Goal: Task Accomplishment & Management: Complete application form

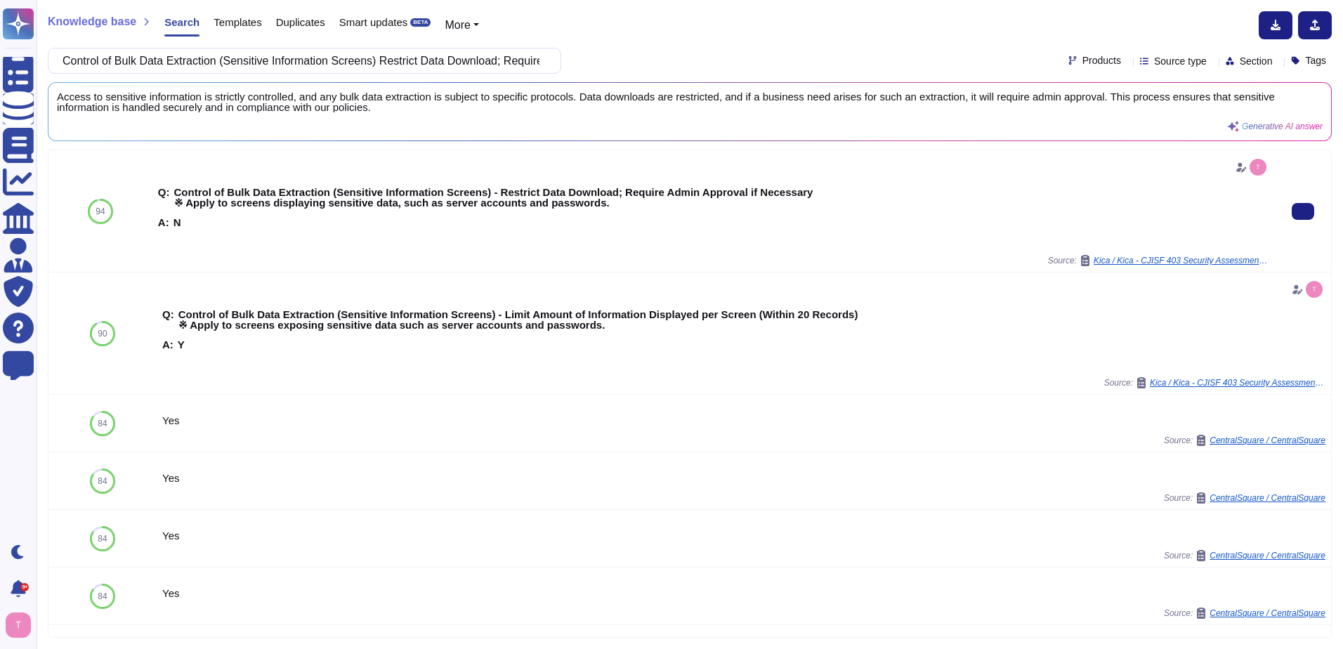
click at [158, 252] on div "Q: Control of Bulk Data Extraction (Sensitive Information Screens) - Restrict D…" at bounding box center [714, 211] width 1112 height 110
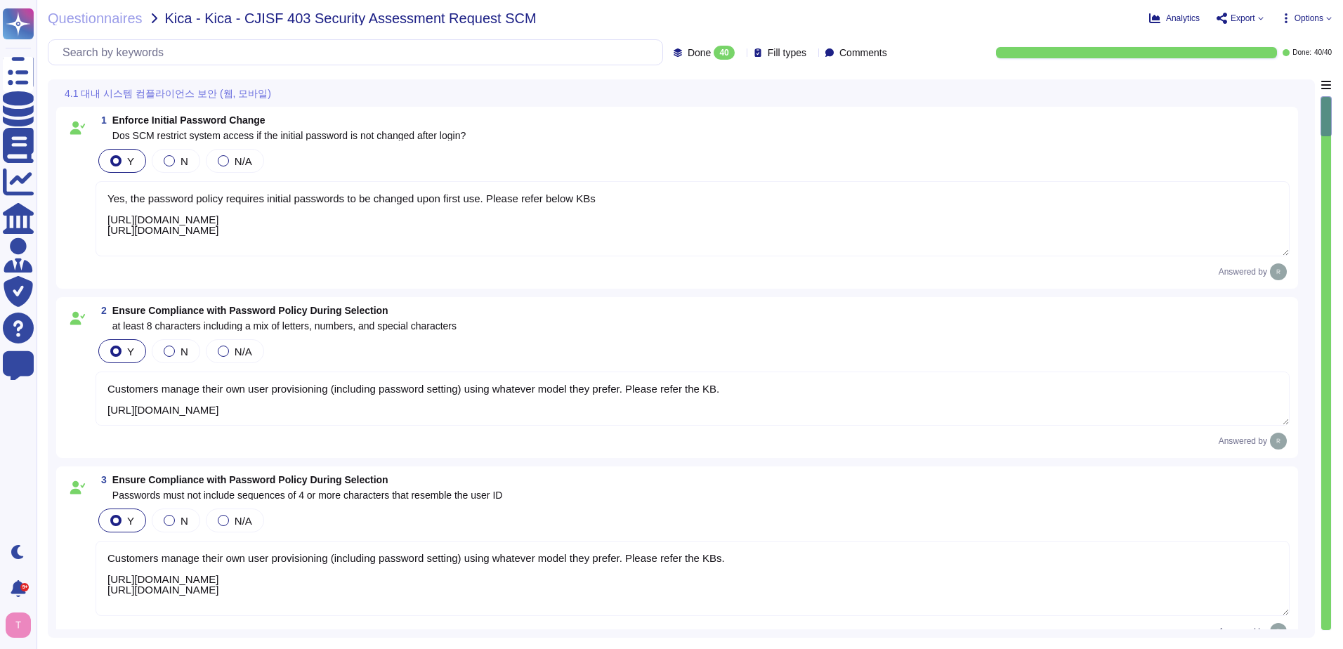
type textarea "Yes, the password policy requires initial passwords to be changed upon first us…"
type textarea "Customers manage their own user provisioning (including password setting) using…"
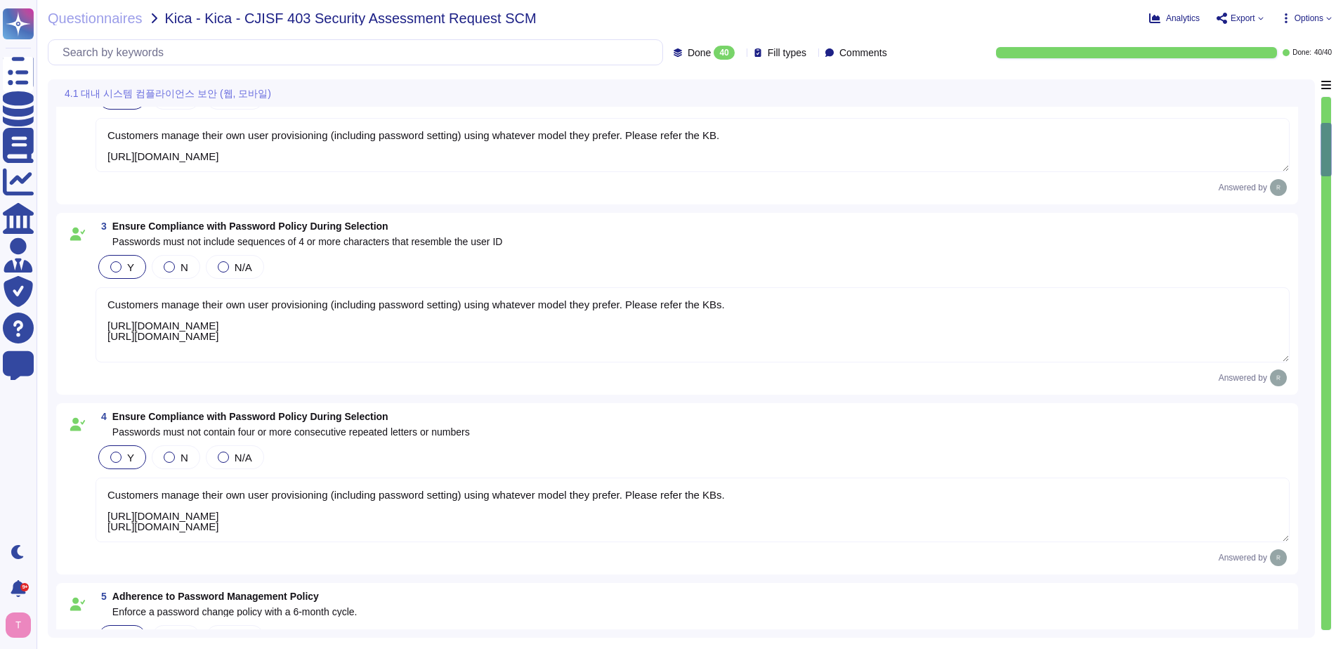
type textarea "Customers manage their own user provisioning (including password setting) using…"
type textarea "SCM has the ability to prevent users from reusing previous passwords is a confi…"
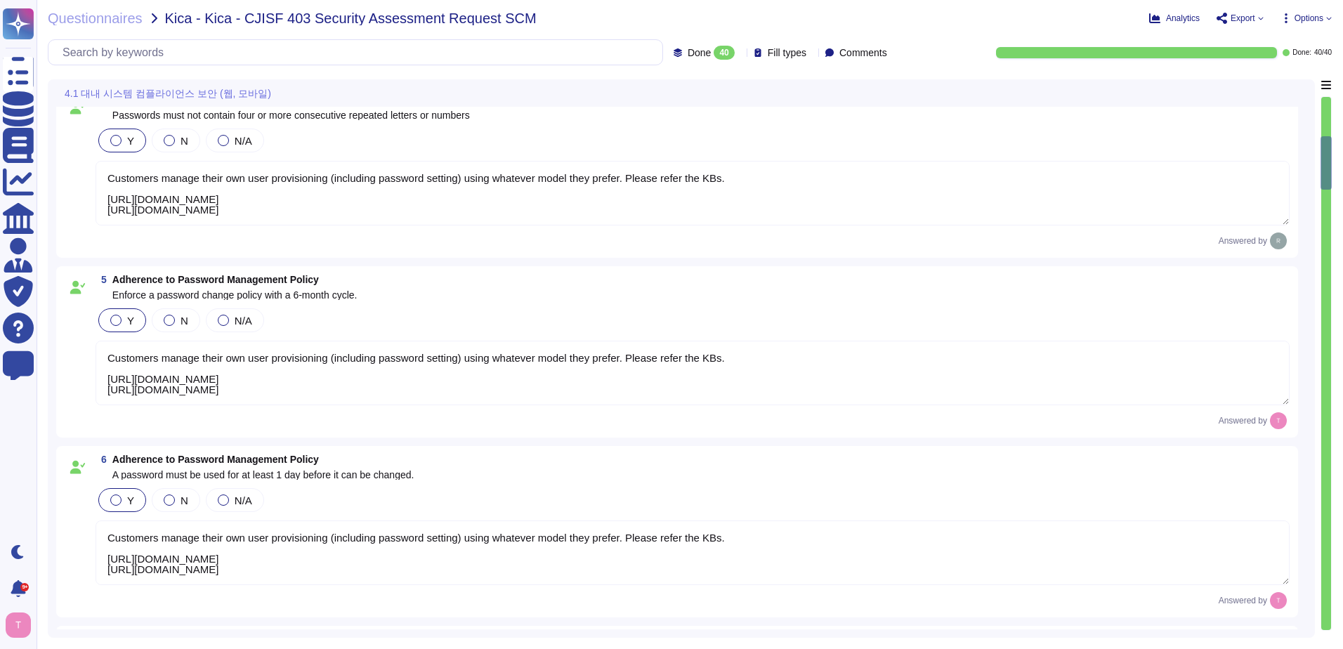
type textarea "Yes, the application will not reveal information upon failed authentication att…"
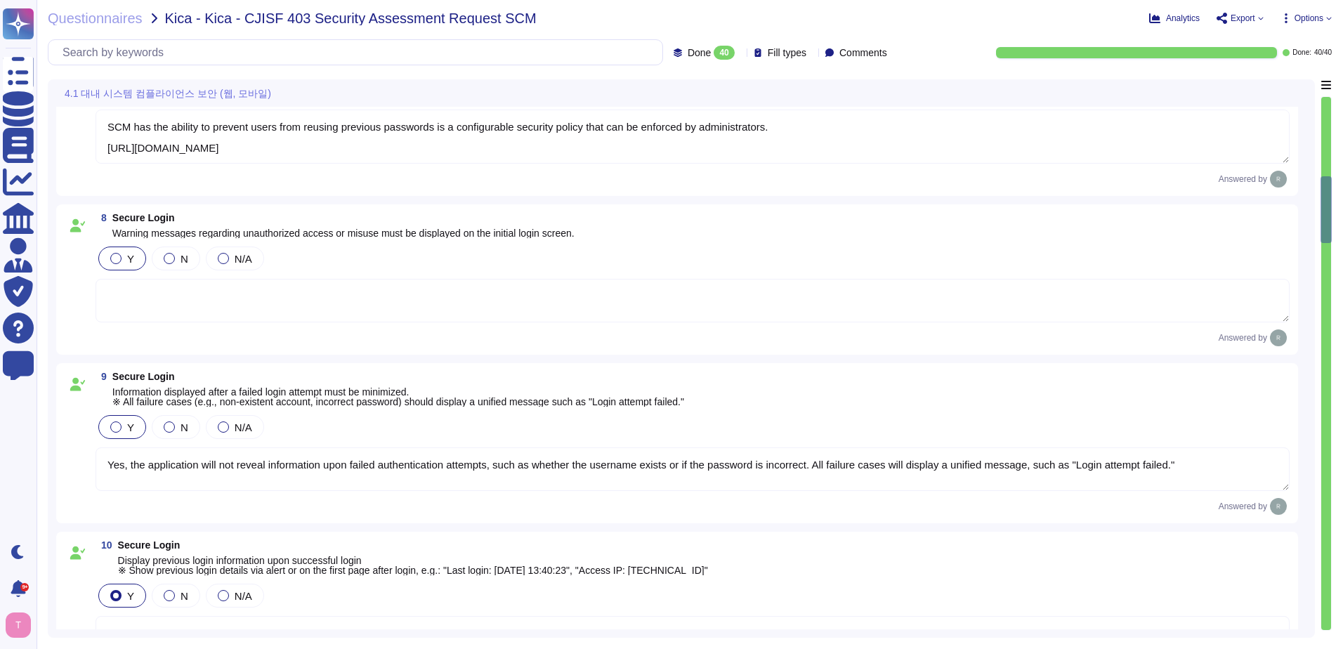
type textarea "Upon successful logon, the system will notify the user of the date and time of …"
type textarea "Users can view their own login history through the Sectigo Certificate Manager …"
type textarea "Access to our SaaS platform requires manual entry of credentials for each sessi…"
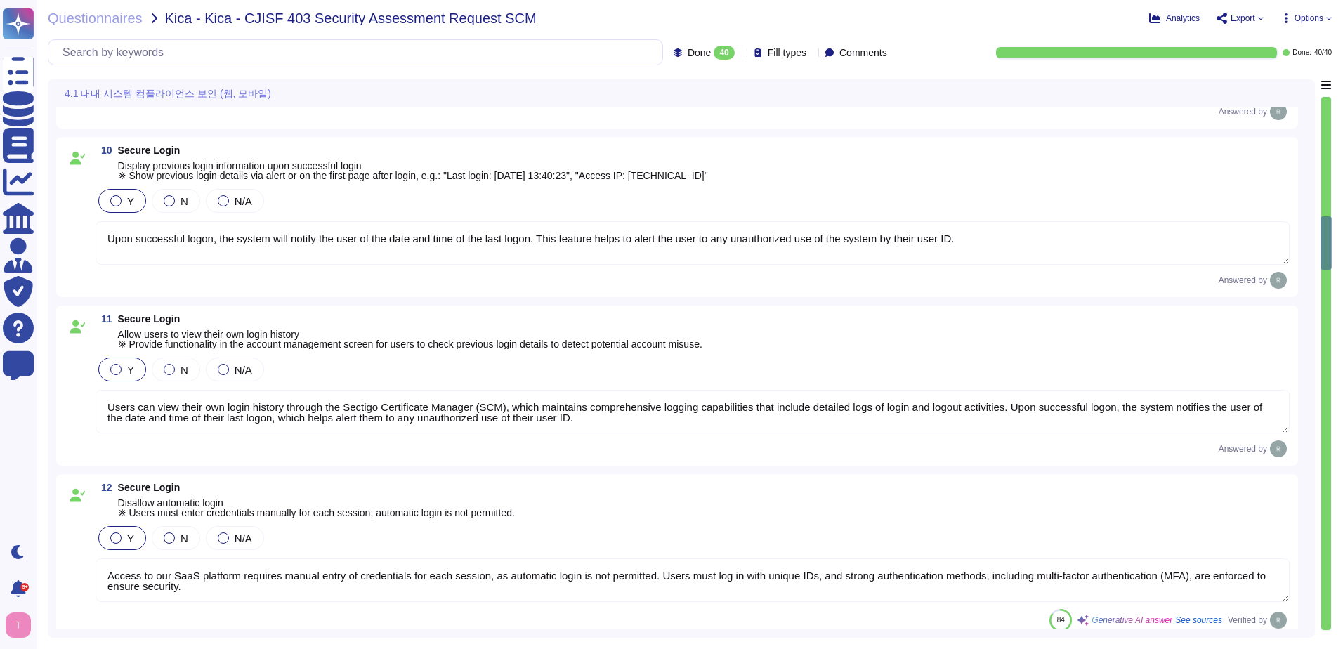
type textarea "Customers can apply the policy at the SCM portal."
type textarea "Our application enforces strict access control measures, including the ability …"
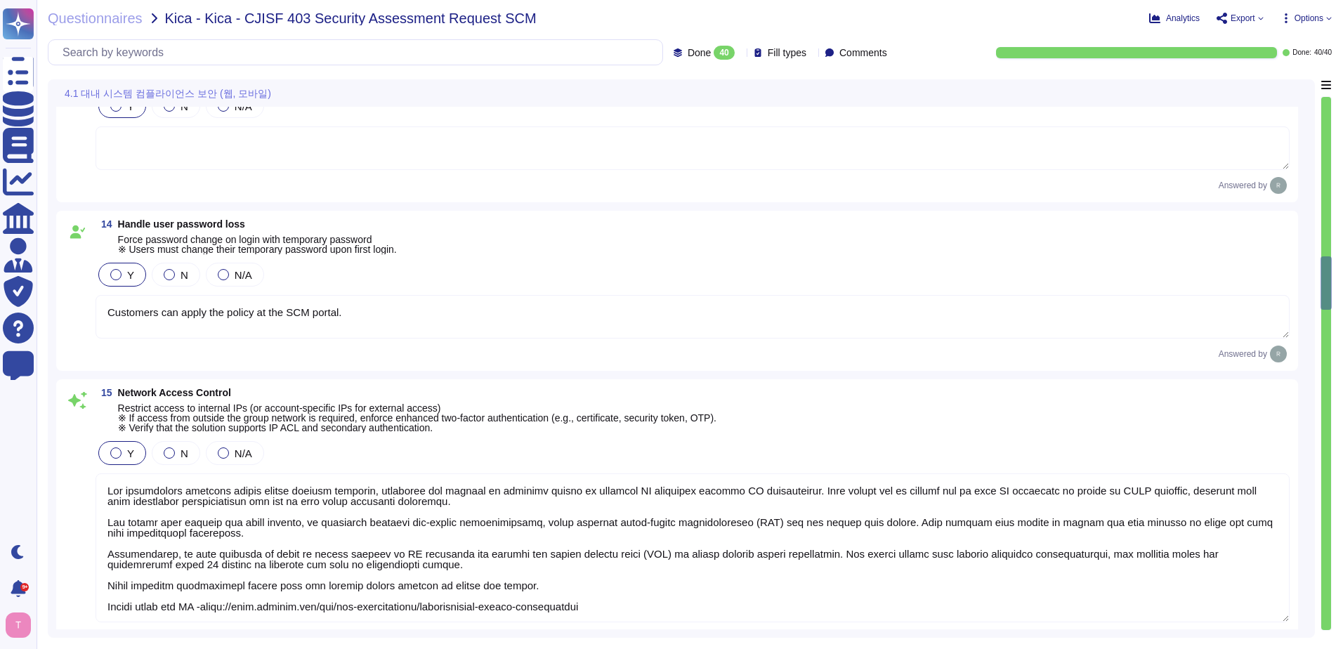
scroll to position [2178, 0]
type textarea "The application session timeout is set to 15 minutes of inactivity. After this …"
type textarea "Our password policy enforces account lockout after a maximum of 5 failed login …"
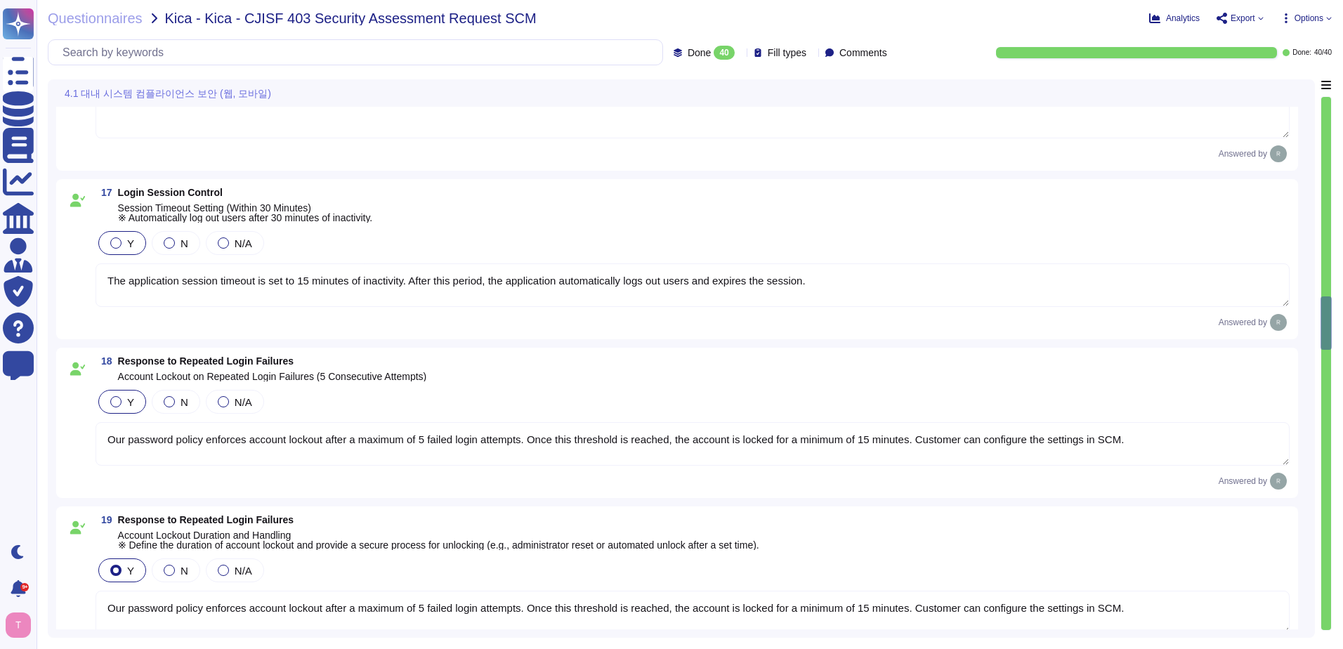
type textarea "Our password policy enforces account lockout after a maximum of 5 failed login …"
type textarea "Yes, our application enforces restrictions on the server side to ensure that un…"
type textarea "To restrict the display of sensitive information, we implement the following me…"
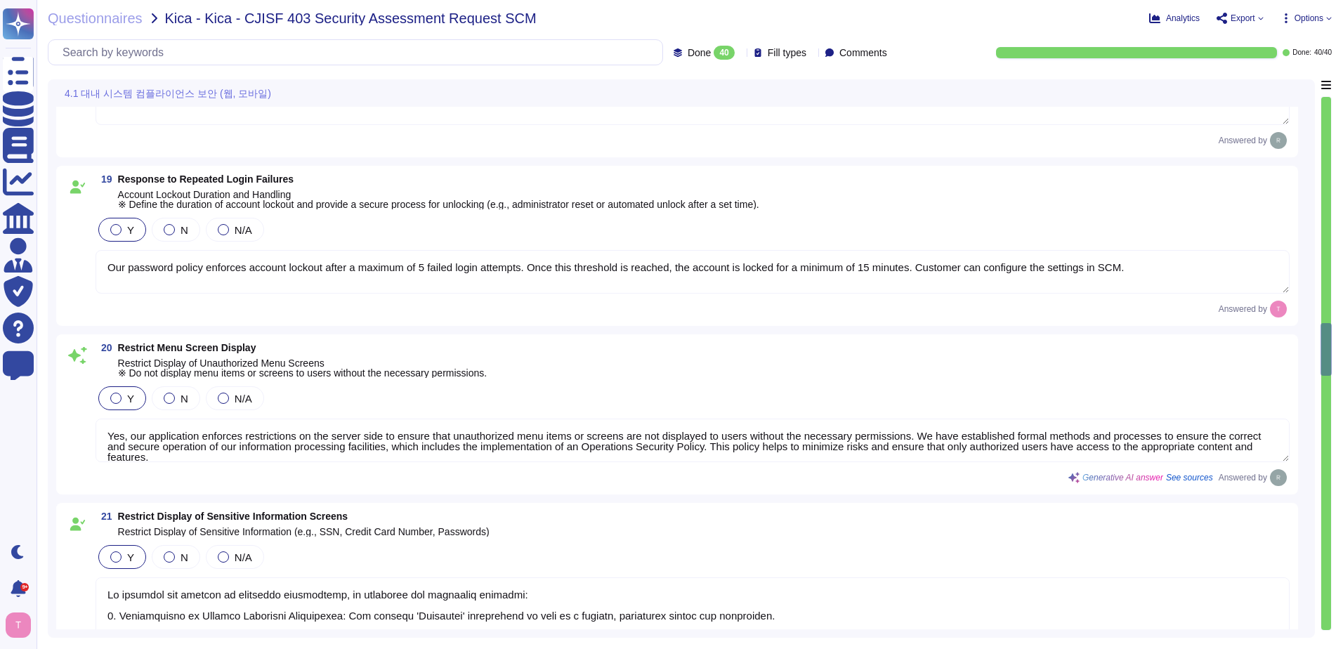
type textarea "We have a SaaS application accessed through a web browser."
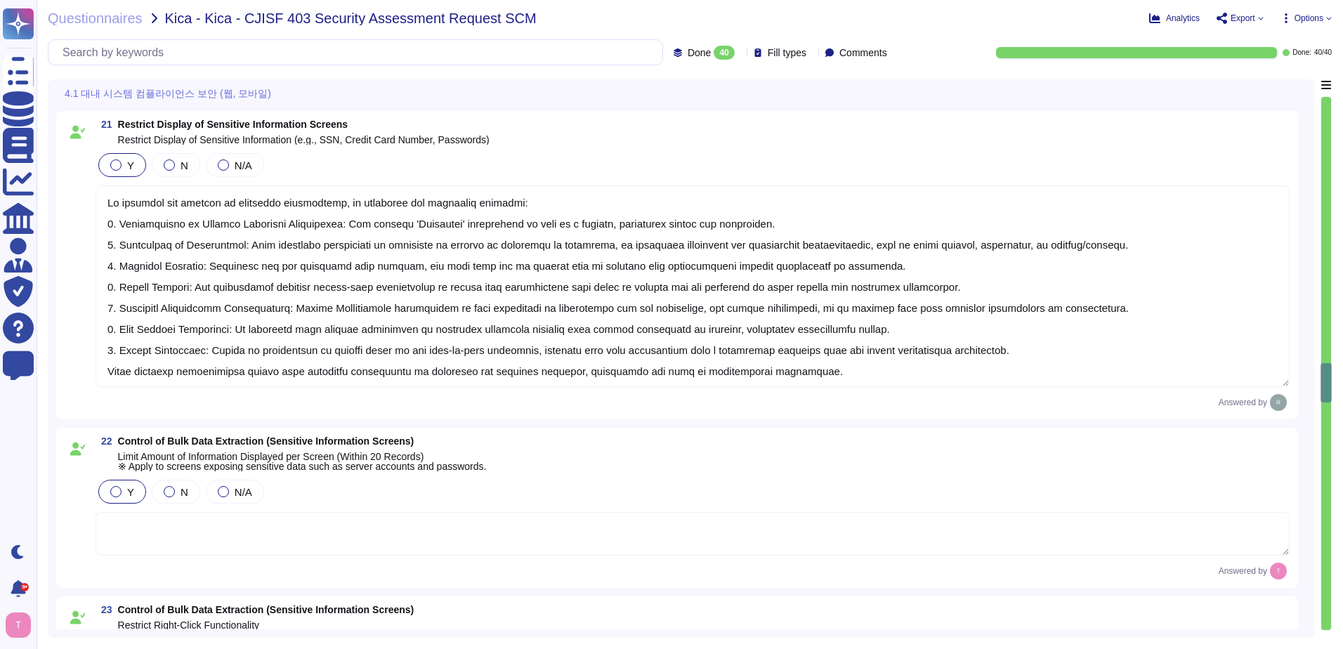
type textarea "We support file transfer via HTTPS, API+HTTPS, or SFTP, ensuring that all data …"
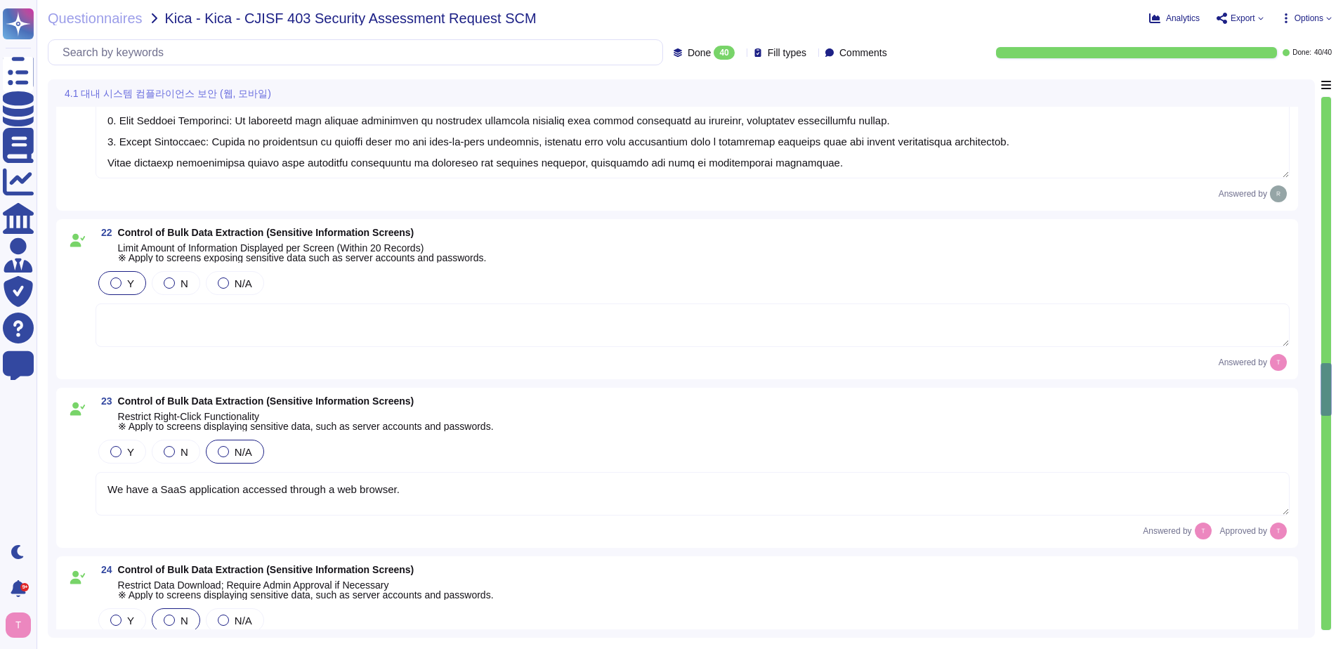
type textarea "We support file transfer via HTTPS, API+HTTPS, or SFTP, ensuring that all data …"
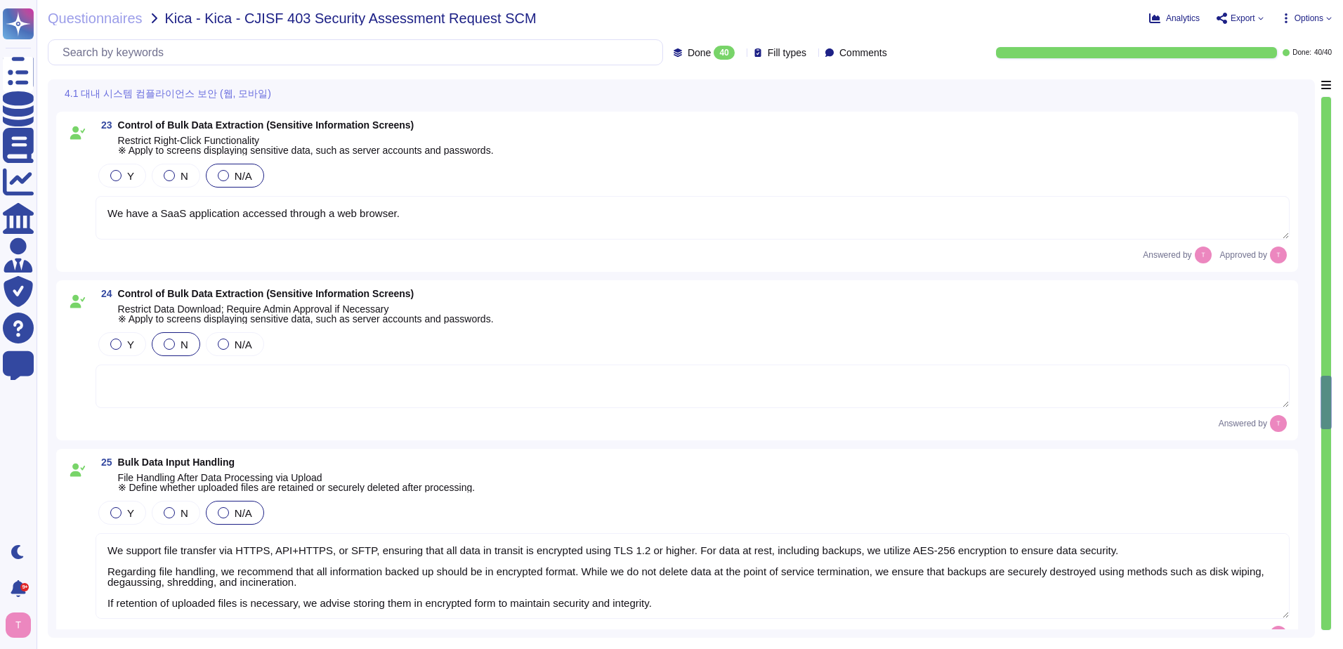
type textarea "All customer data, including uploaded files that may contain personal or sensit…"
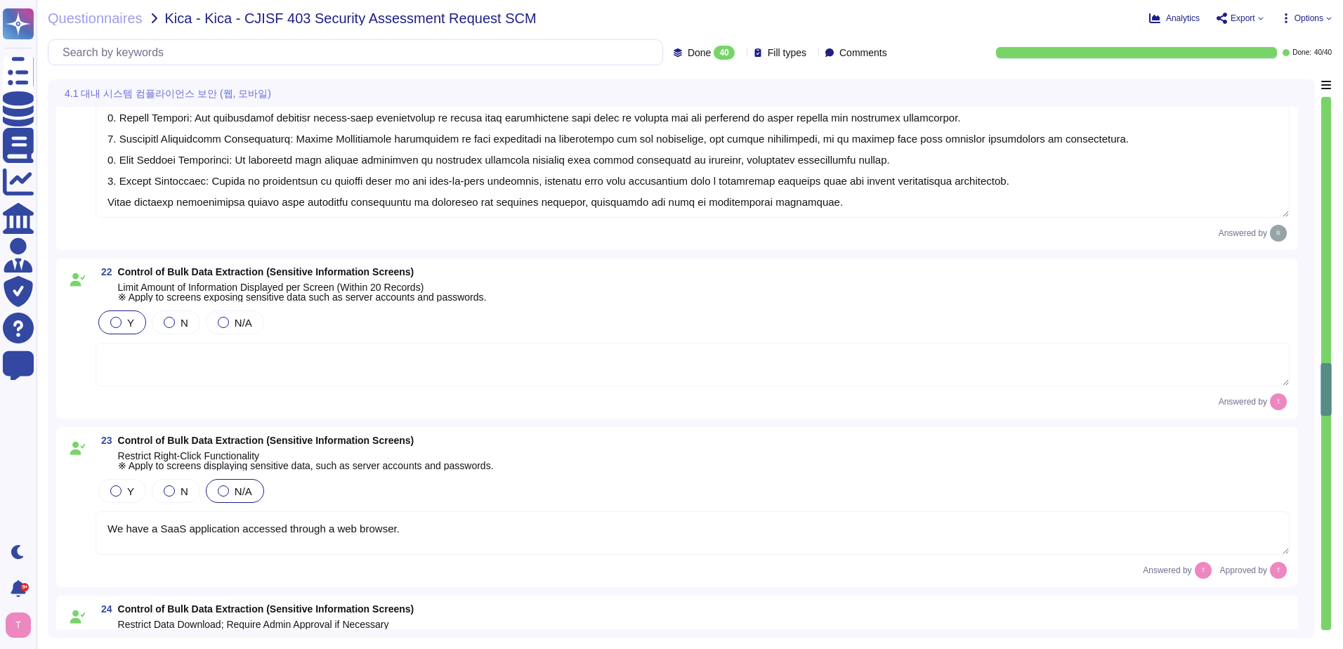
type textarea "Yes, our application enforces restrictions on the server side to ensure that un…"
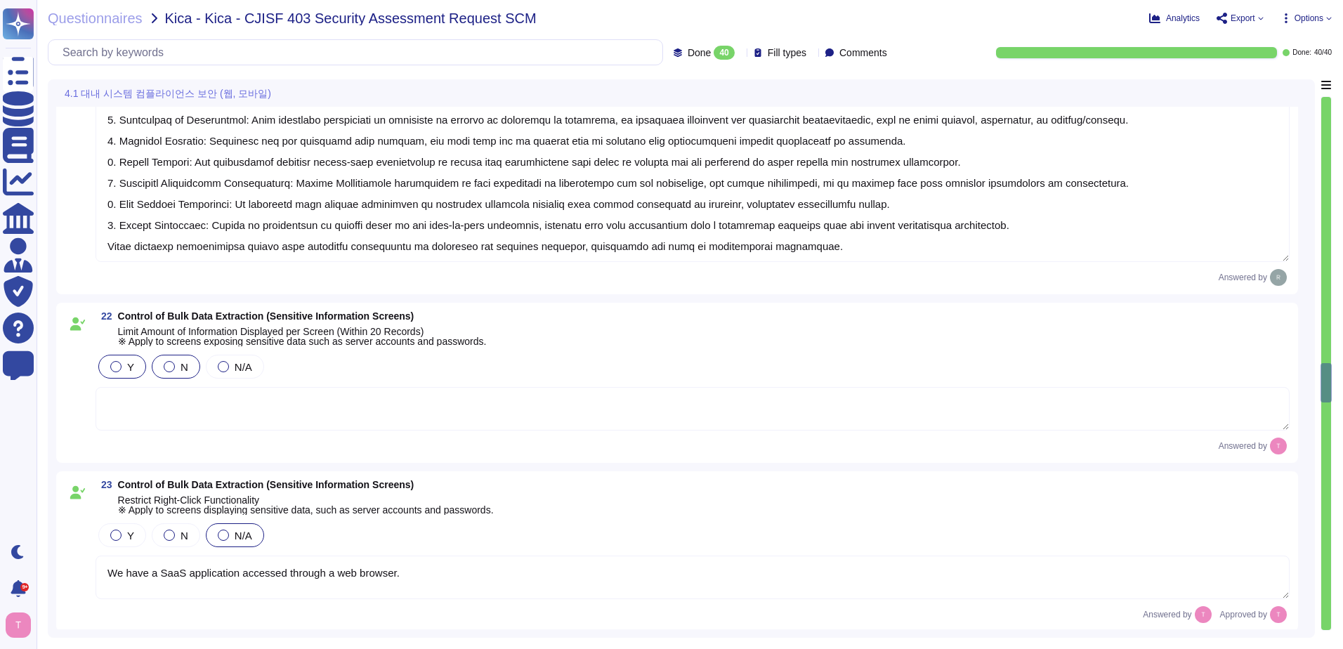
click at [167, 367] on div at bounding box center [169, 366] width 11 height 11
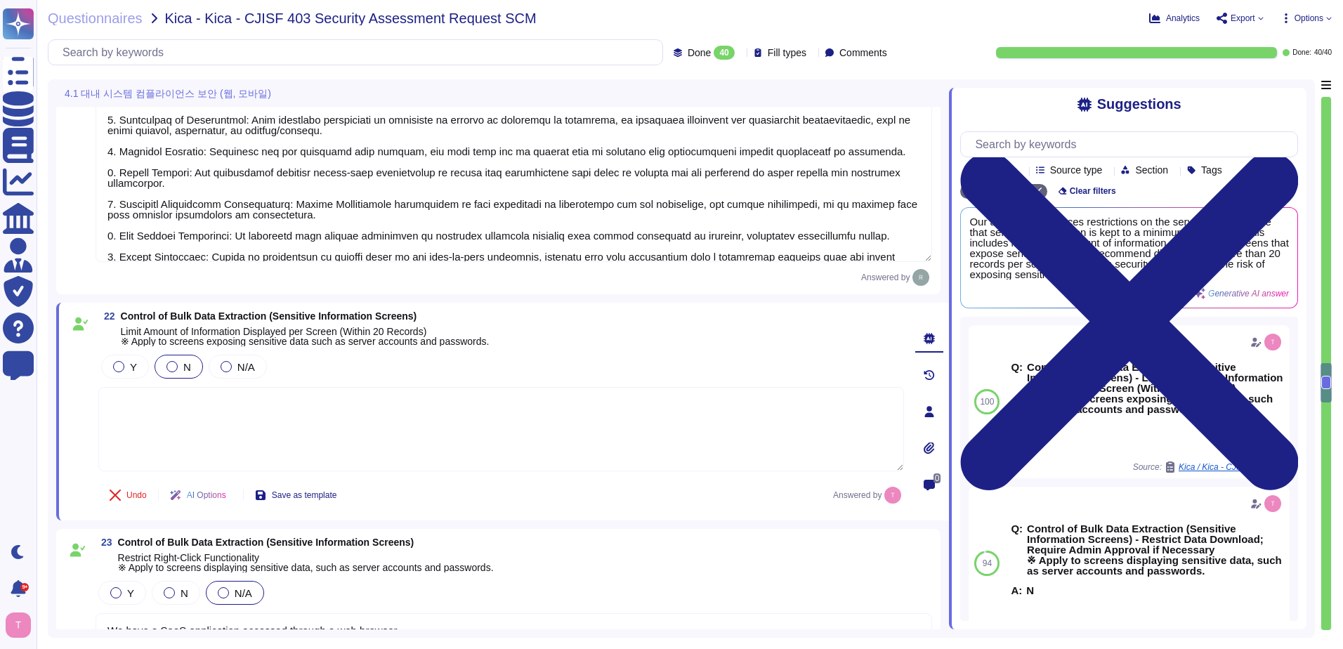
click at [387, 405] on textarea at bounding box center [501, 429] width 806 height 84
type textarea "D"
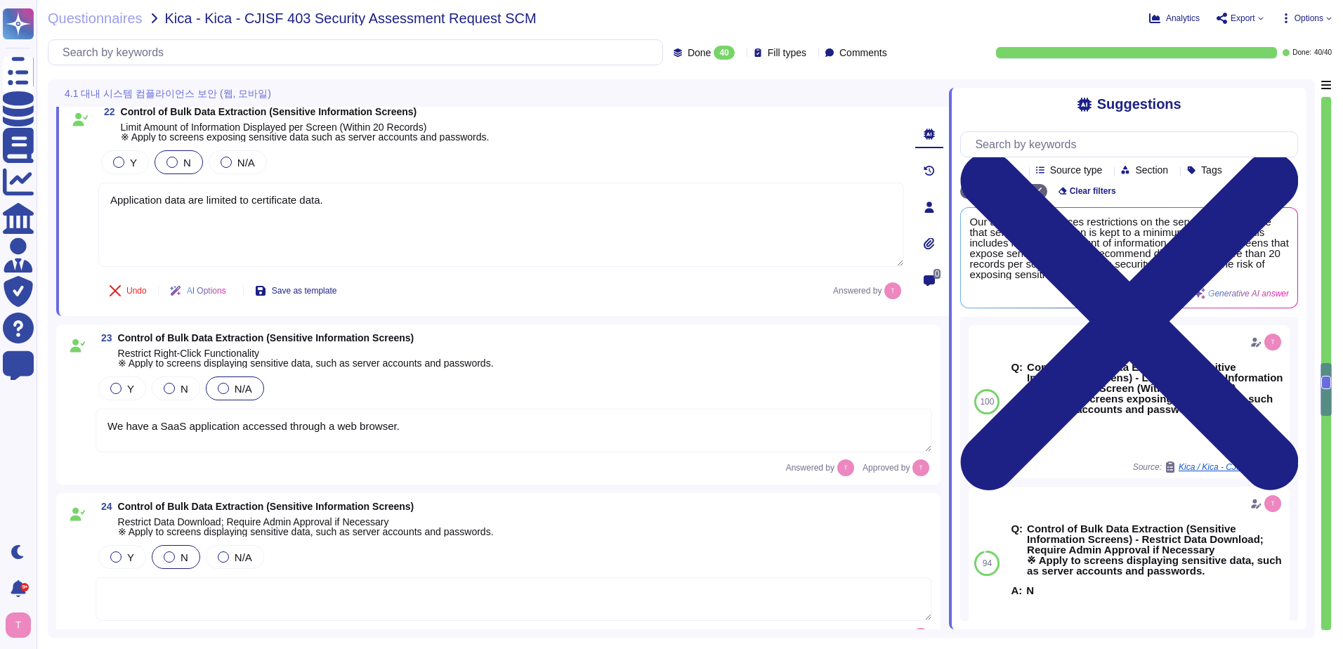
scroll to position [3724, 0]
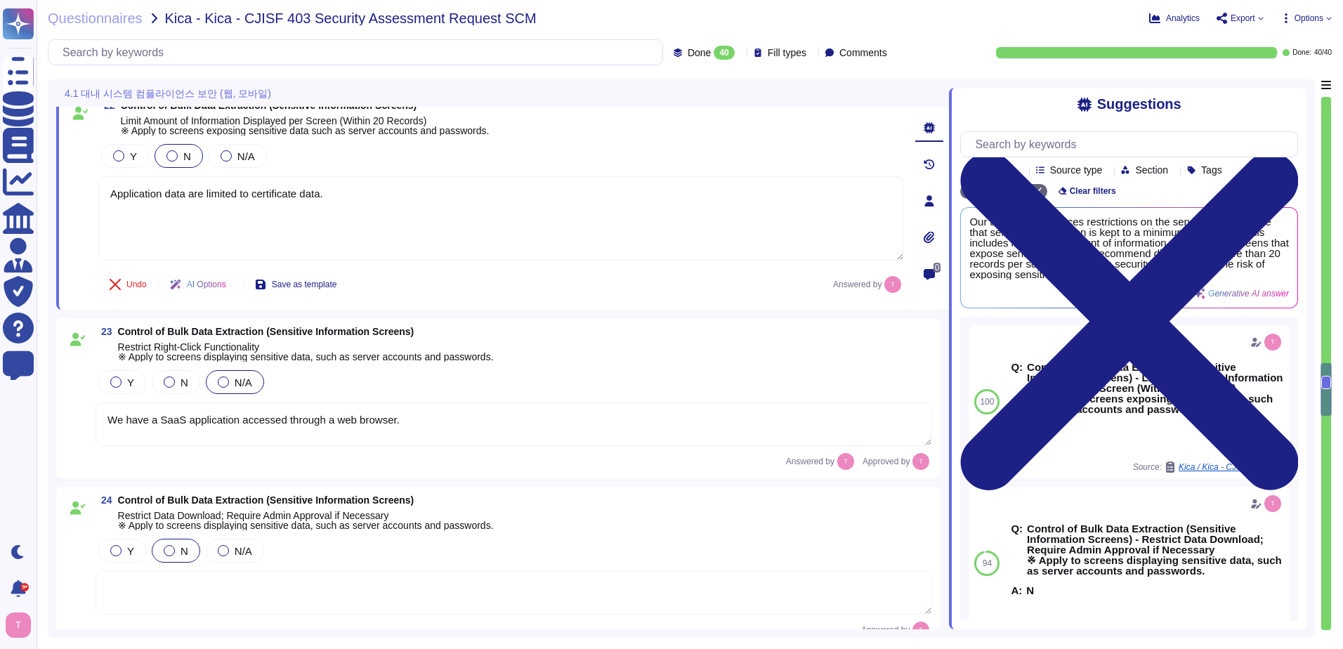
type textarea "Application data are limited to certificate data."
click at [422, 422] on textarea "We have a SaaS application accessed through a web browser." at bounding box center [514, 425] width 837 height 44
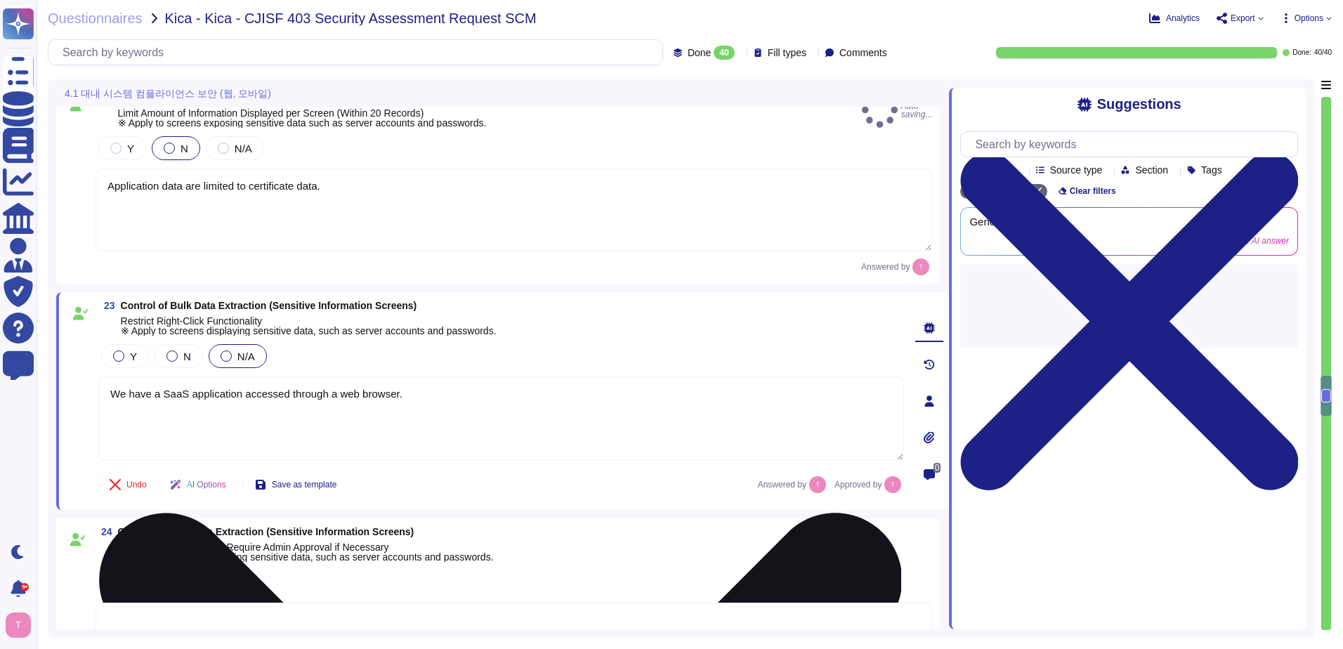
type textarea "We support file transfer via HTTPS, API+HTTPS, or SFTP, ensuring that all data …"
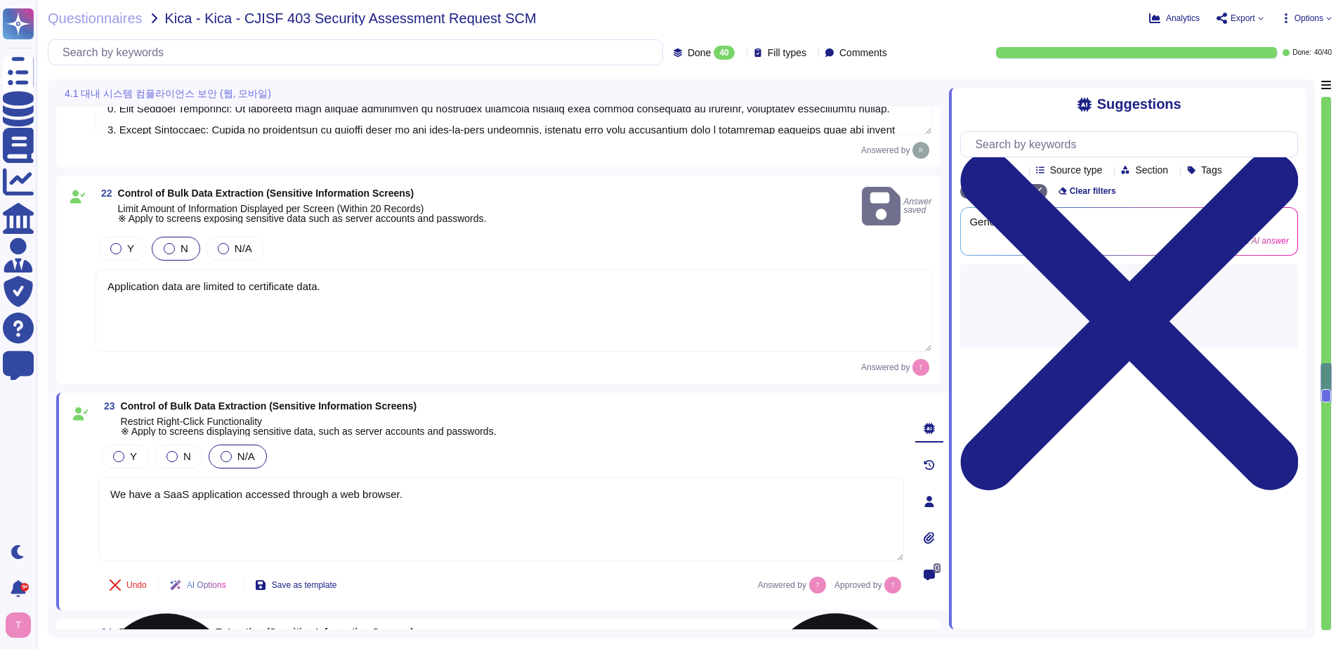
type textarea "Yes, our application enforces restrictions on the server side to ensure that un…"
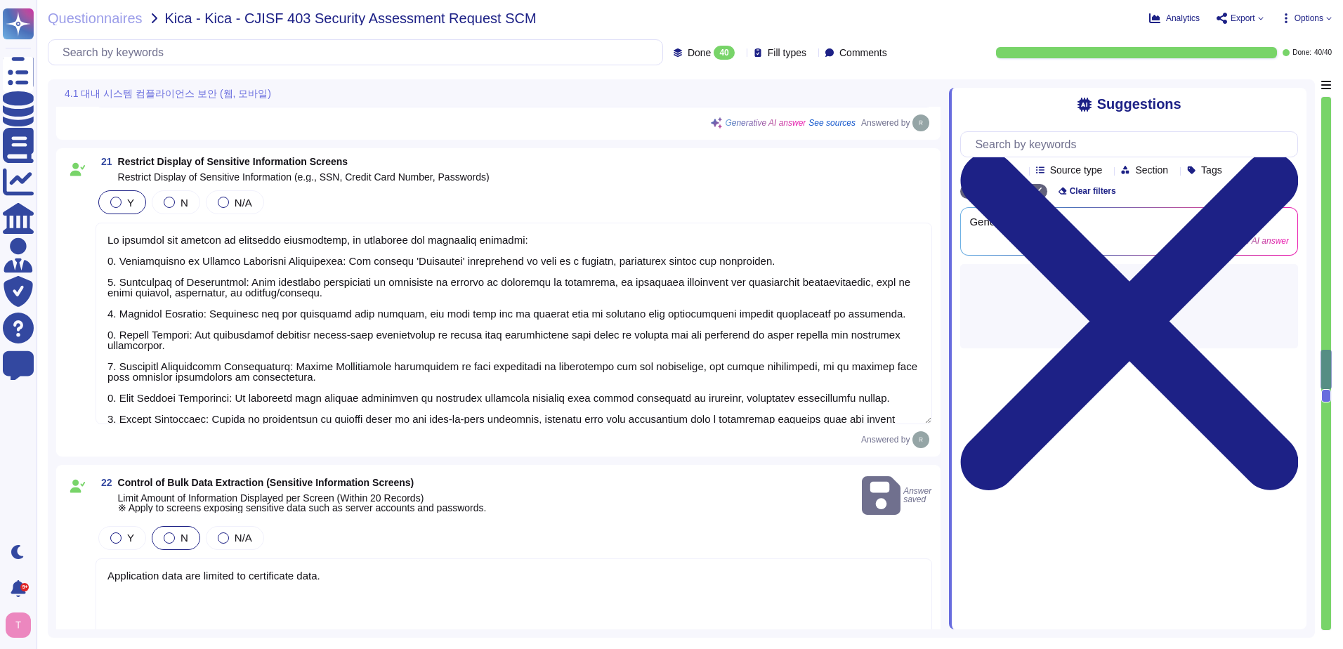
type textarea "Our password policy enforces account lockout after a maximum of 5 failed login …"
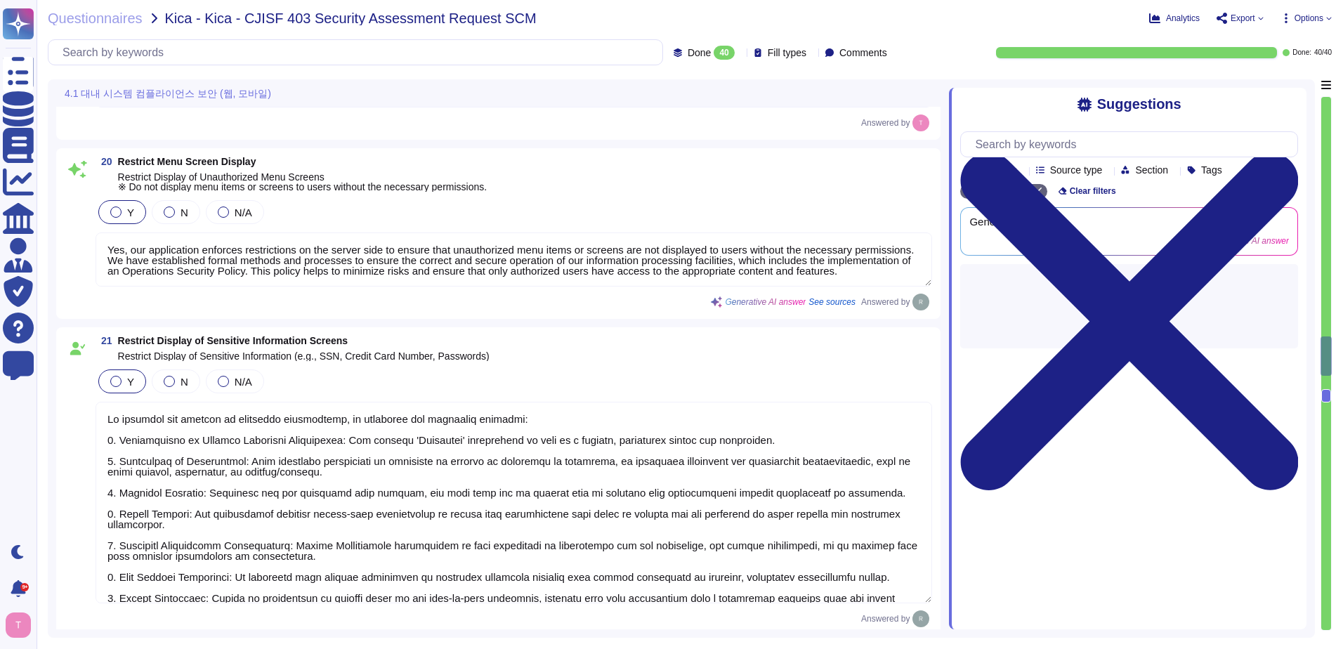
type textarea "The application session timeout is set to 15 minutes of inactivity. After this …"
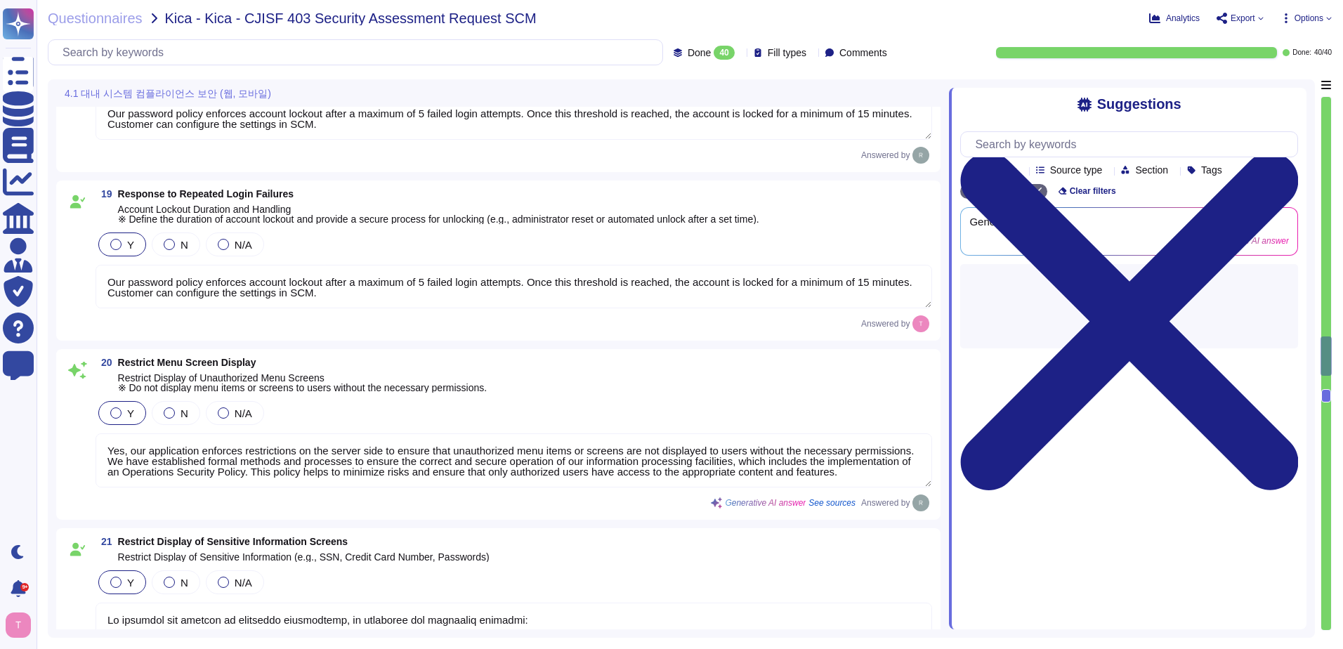
scroll to position [2961, 0]
